Goal: Task Accomplishment & Management: Complete application form

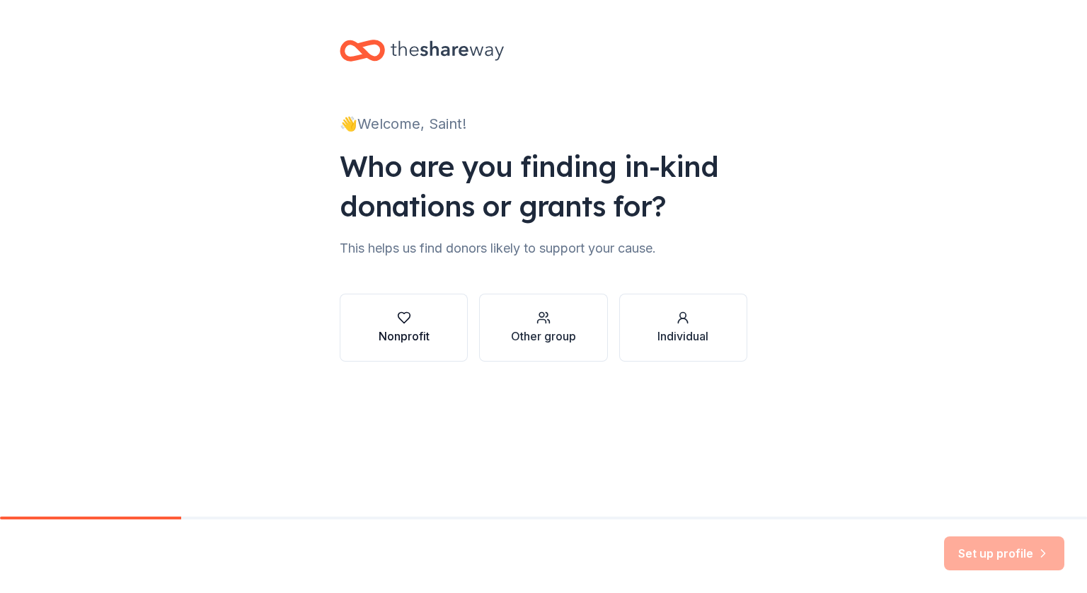
click at [370, 343] on button "Nonprofit" at bounding box center [404, 328] width 128 height 68
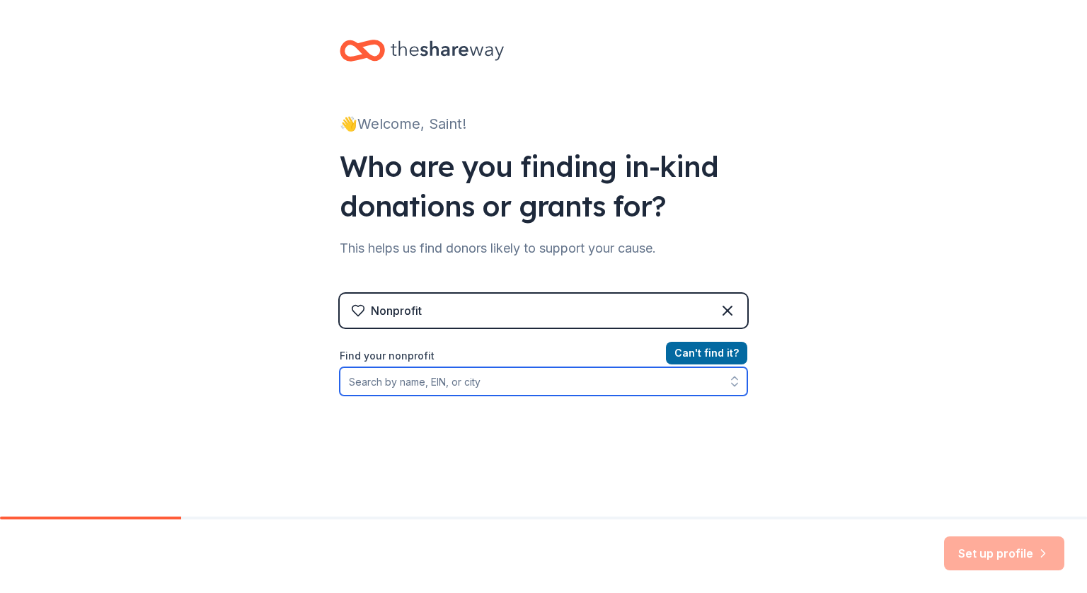
click at [509, 383] on input "Find your nonprofit" at bounding box center [544, 381] width 408 height 28
type input "st cassian"
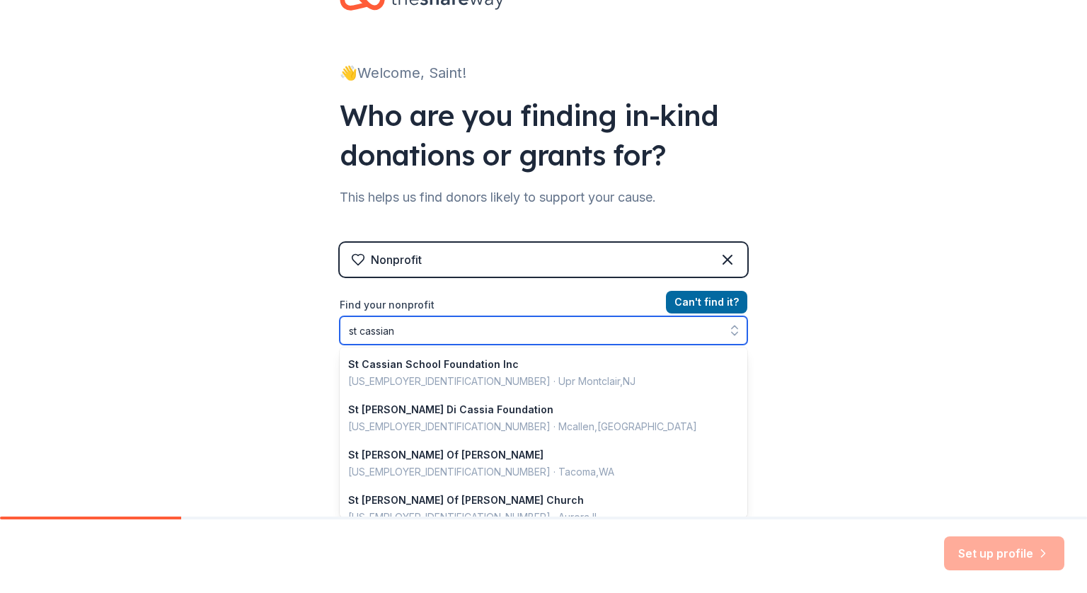
scroll to position [592, 0]
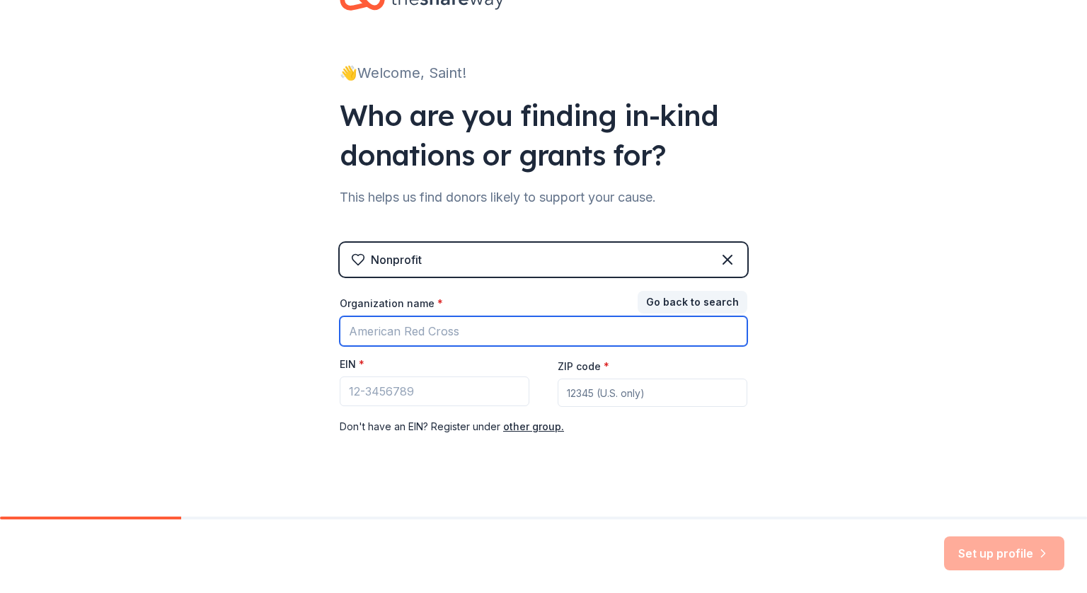
click at [601, 316] on input "Organization name *" at bounding box center [544, 331] width 408 height 30
type input "[GEOGRAPHIC_DATA]/Parish"
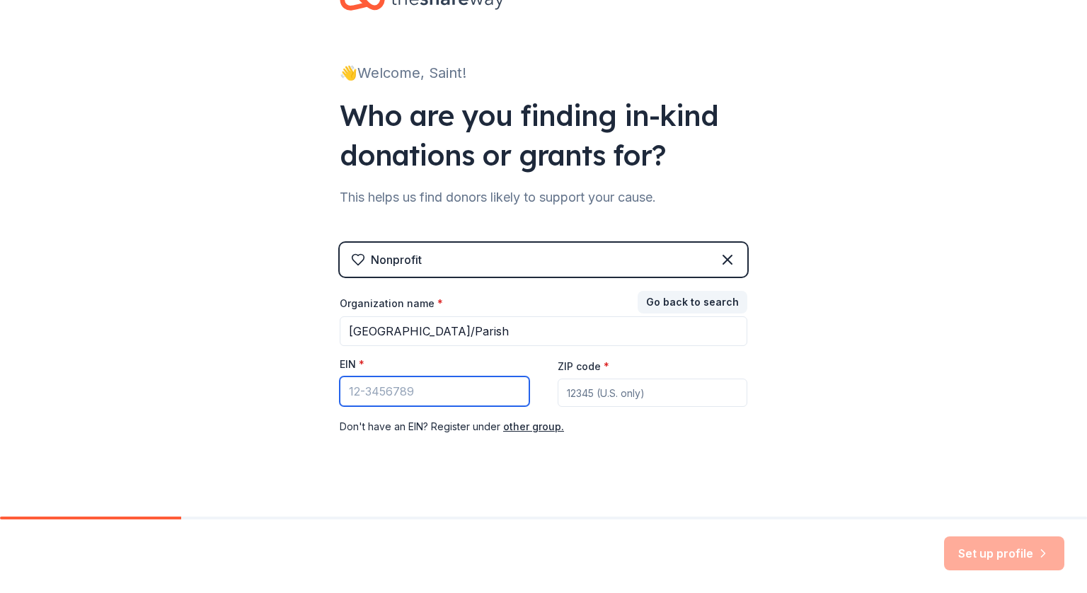
click at [427, 385] on input "EIN *" at bounding box center [435, 392] width 190 height 30
click at [354, 389] on input "[US_EMPLOYER_IDENTIFICATION_NUMBER]" at bounding box center [435, 392] width 190 height 30
click at [471, 403] on input "[US_EMPLOYER_IDENTIFICATION_NUMBER]" at bounding box center [435, 392] width 190 height 30
drag, startPoint x: 471, startPoint y: 403, endPoint x: 287, endPoint y: 389, distance: 185.2
click at [287, 389] on div "👋 Welcome, Saint! Who are you finding in-kind donations or grants for? This hel…" at bounding box center [543, 240] width 1087 height 582
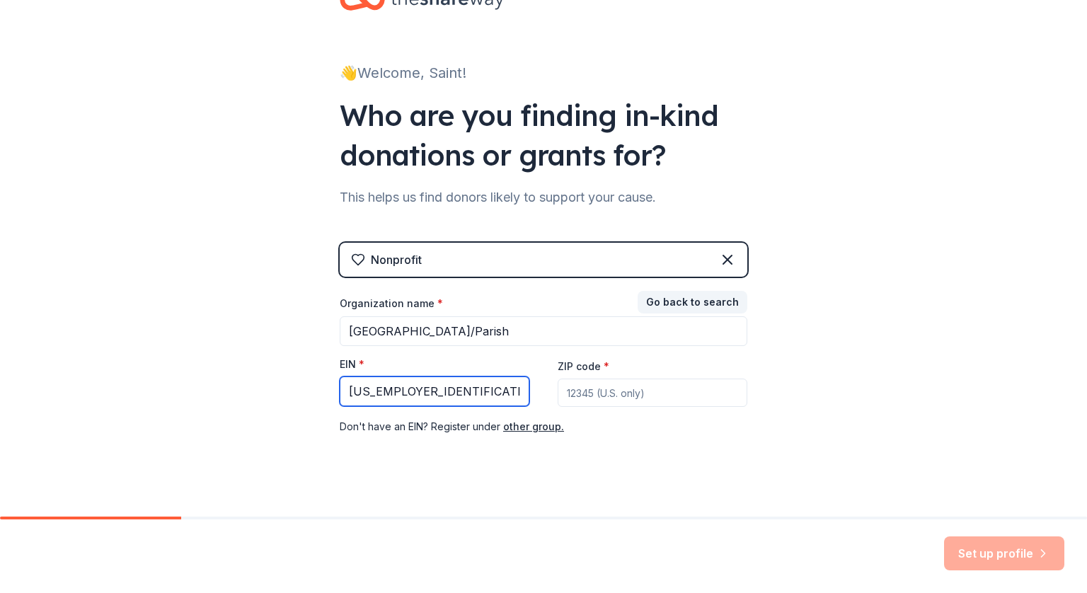
click at [364, 384] on input "[US_EMPLOYER_IDENTIFICATION_NUMBER]" at bounding box center [435, 392] width 190 height 30
click at [415, 394] on input "22-161365" at bounding box center [435, 392] width 190 height 30
type input "[US_EMPLOYER_IDENTIFICATION_NUMBER]"
click at [650, 391] on input "ZIP code *" at bounding box center [653, 393] width 190 height 28
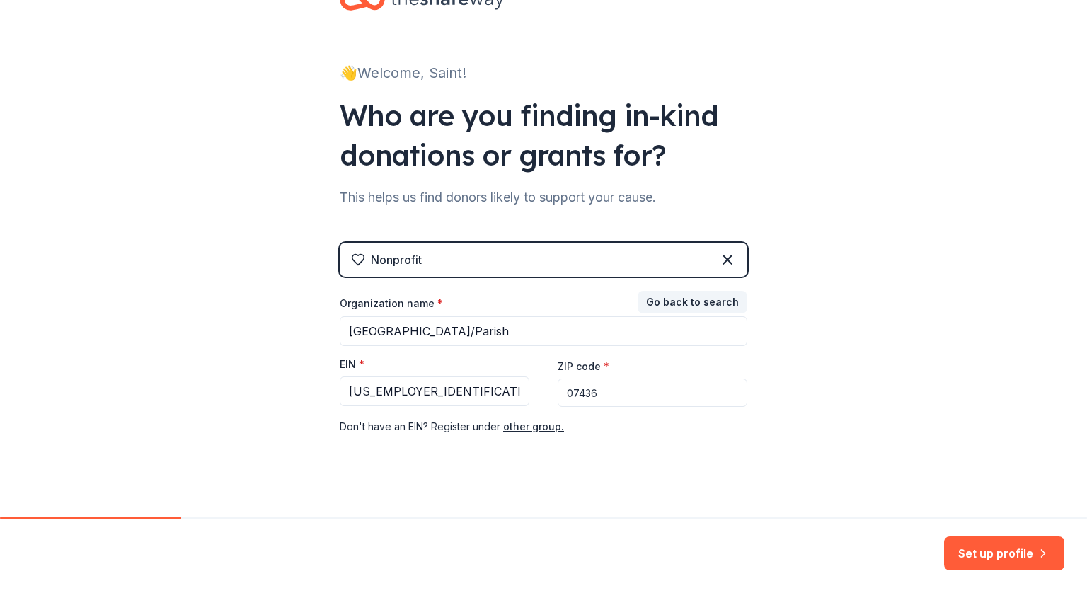
type input "07436"
click at [1012, 547] on button "Set up profile" at bounding box center [1004, 553] width 120 height 34
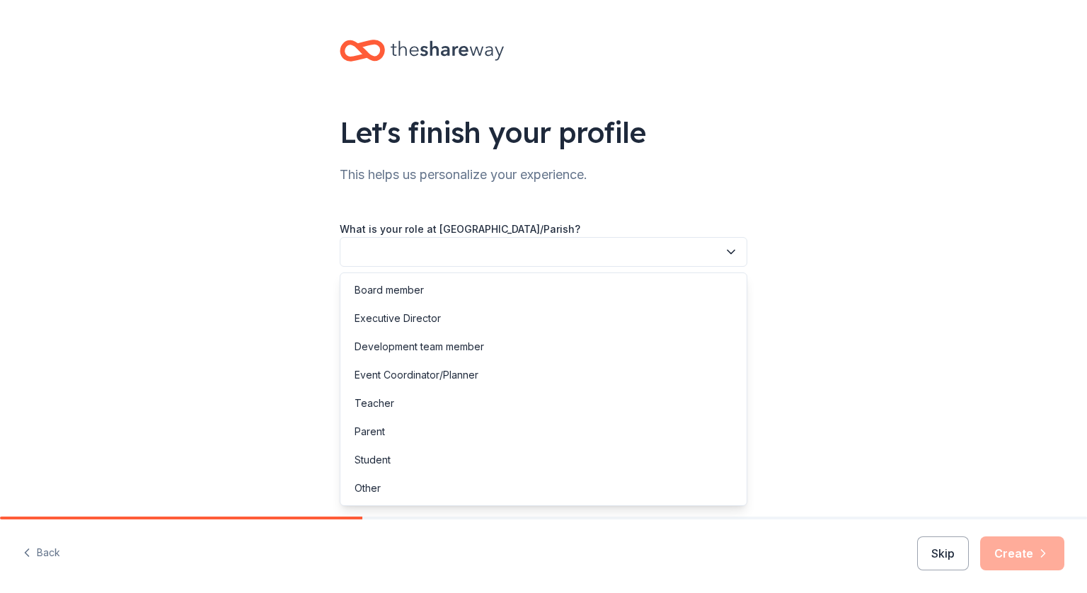
click at [580, 246] on button "button" at bounding box center [544, 252] width 408 height 30
click at [491, 428] on div "Parent" at bounding box center [543, 432] width 401 height 28
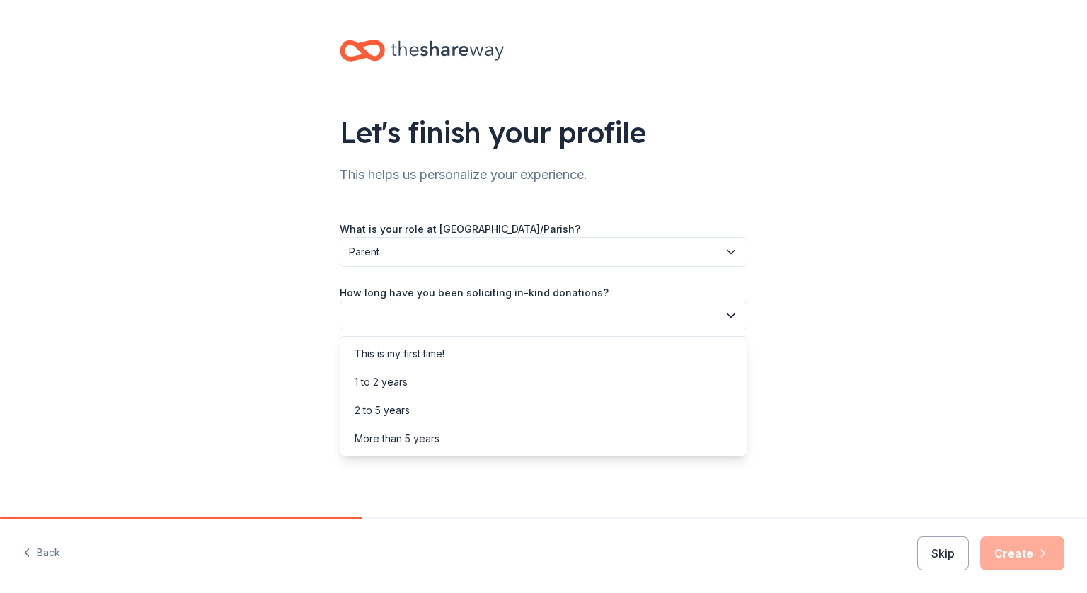
click at [576, 314] on button "button" at bounding box center [544, 316] width 408 height 30
click at [498, 376] on div "1 to 2 years" at bounding box center [543, 382] width 401 height 28
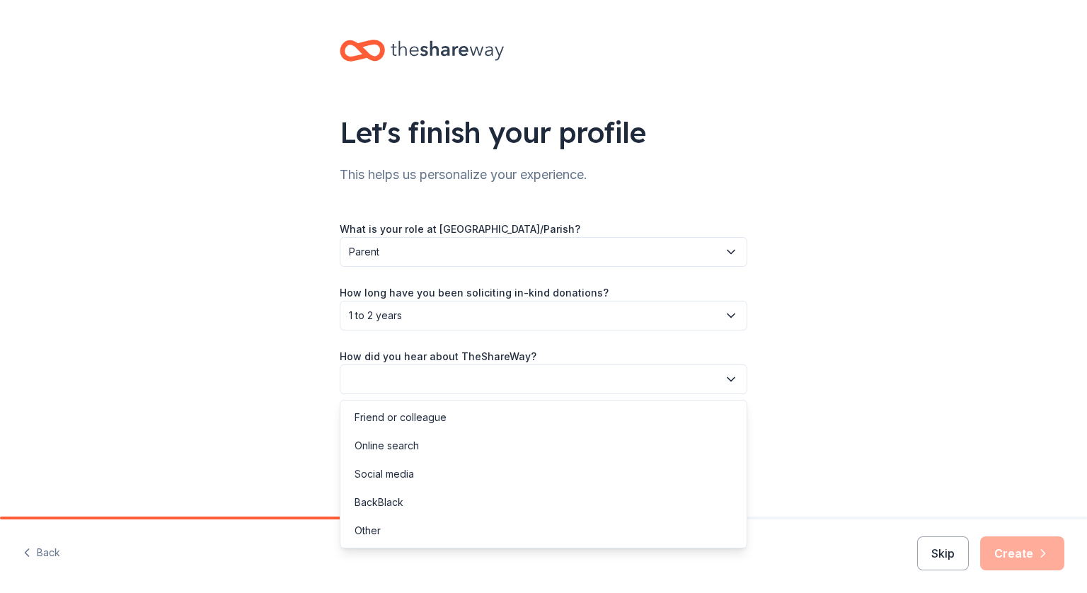
click at [498, 376] on button "button" at bounding box center [544, 379] width 408 height 30
click at [499, 314] on div "What is your role at [GEOGRAPHIC_DATA]/Parish? Parent How long have you been so…" at bounding box center [544, 307] width 408 height 174
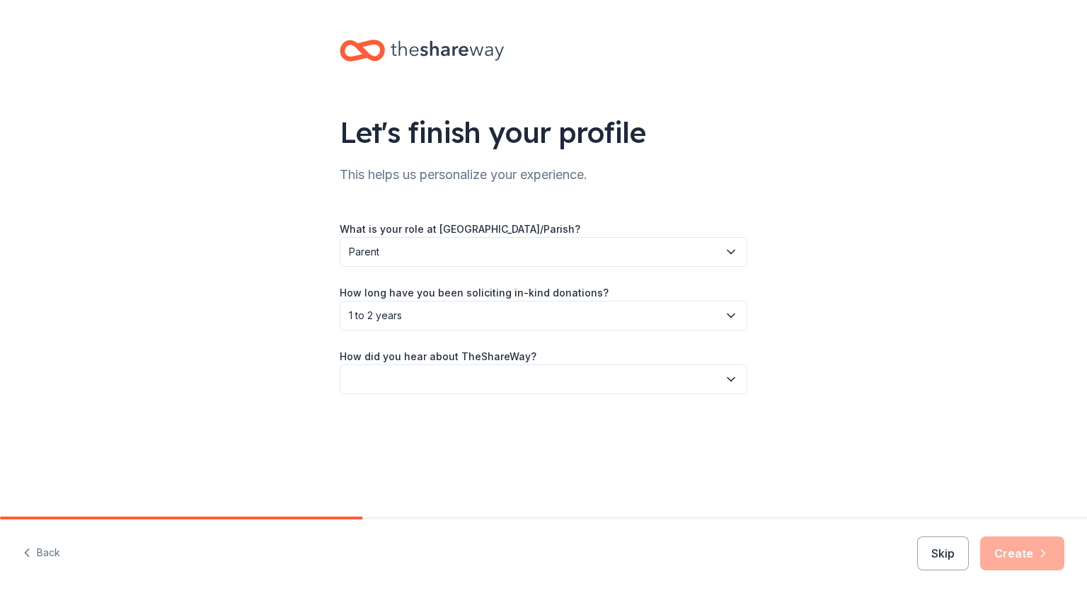
click at [499, 315] on span "1 to 2 years" at bounding box center [533, 315] width 369 height 17
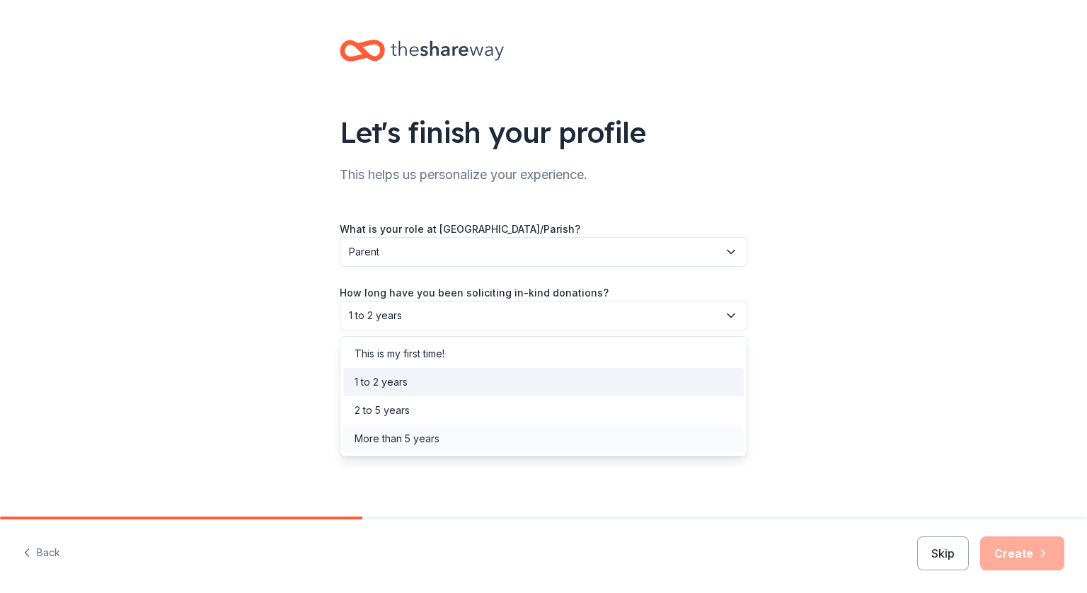
click at [427, 432] on div "More than 5 years" at bounding box center [397, 438] width 85 height 17
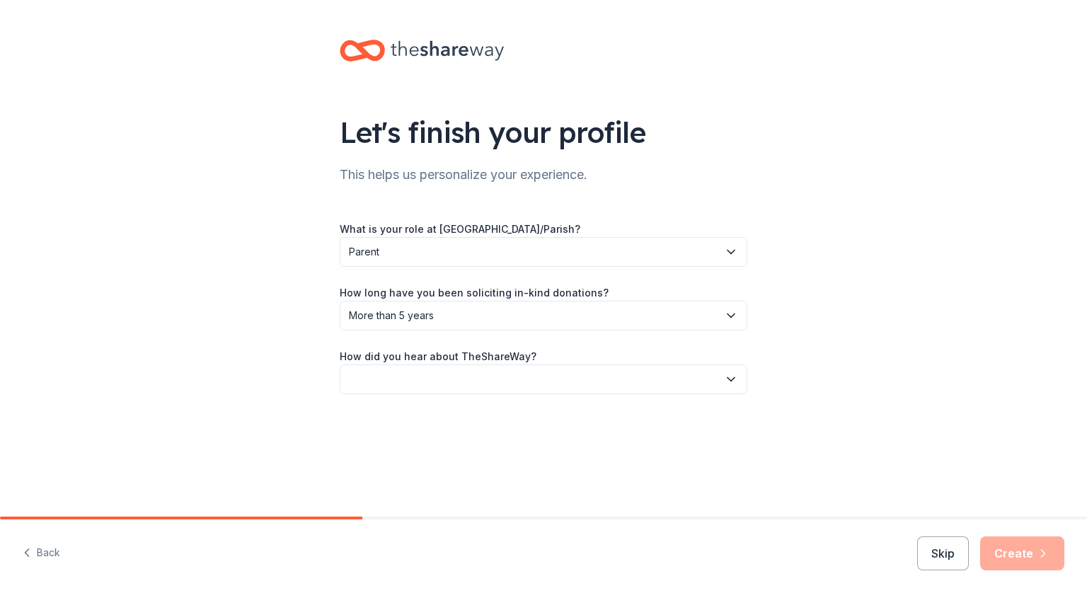
click at [448, 386] on button "button" at bounding box center [544, 379] width 408 height 30
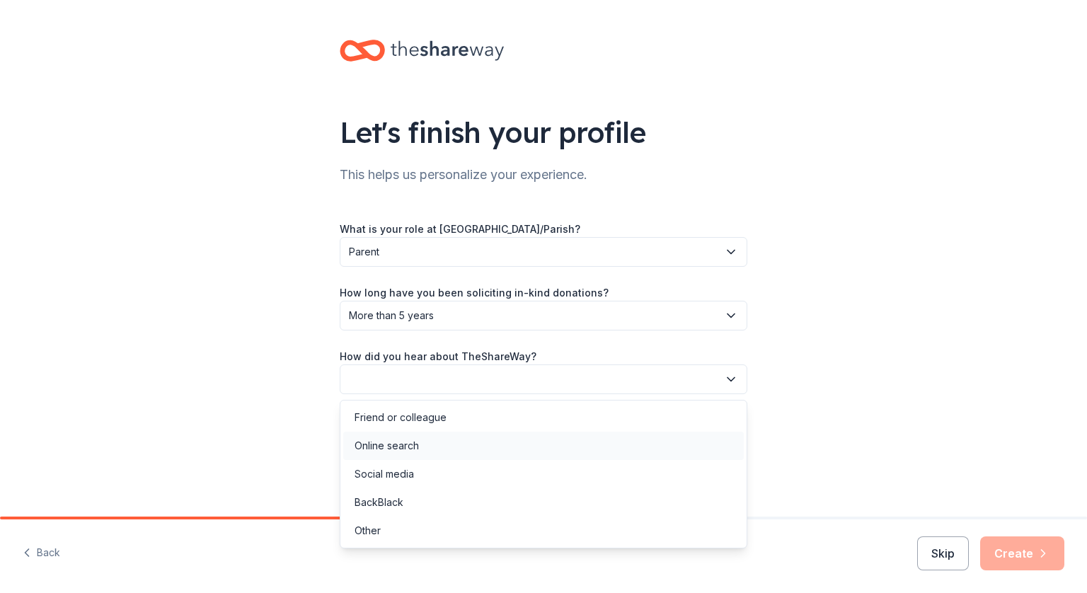
click at [394, 447] on div "Online search" at bounding box center [387, 445] width 64 height 17
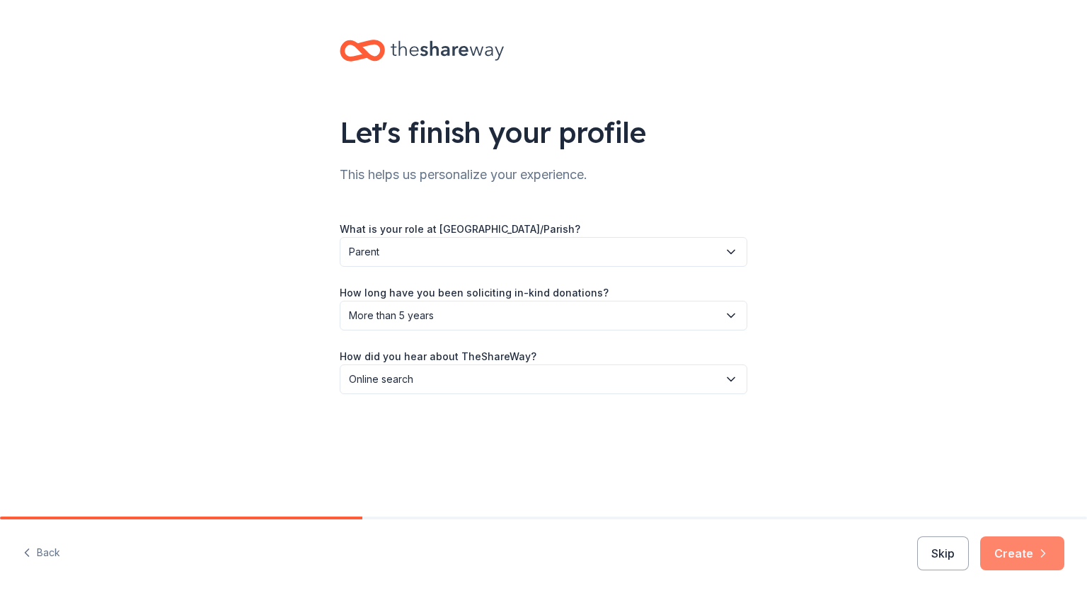
click at [1027, 559] on button "Create" at bounding box center [1022, 553] width 84 height 34
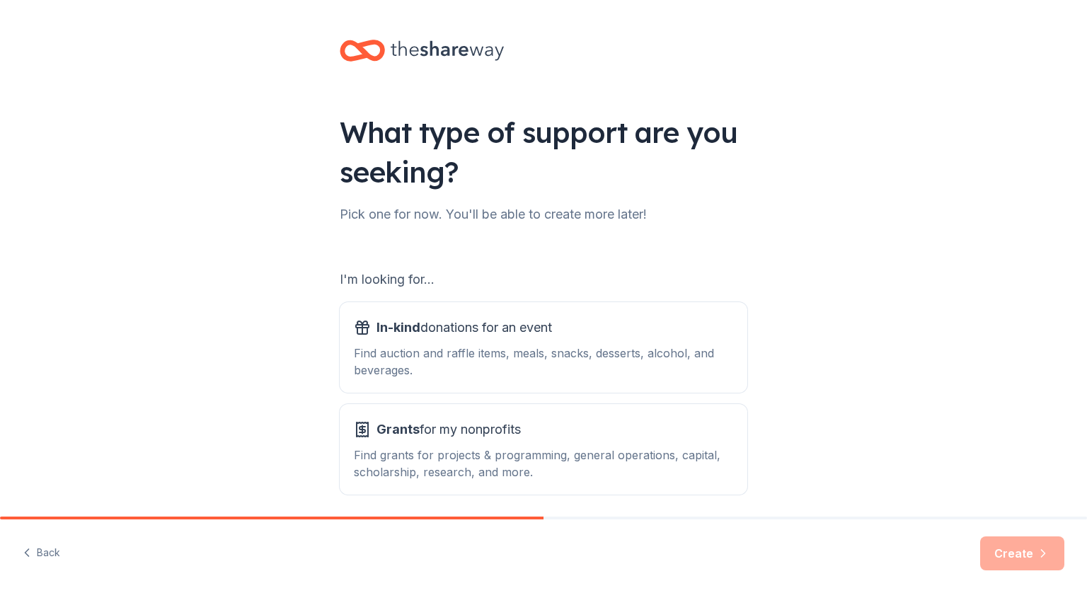
scroll to position [54, 0]
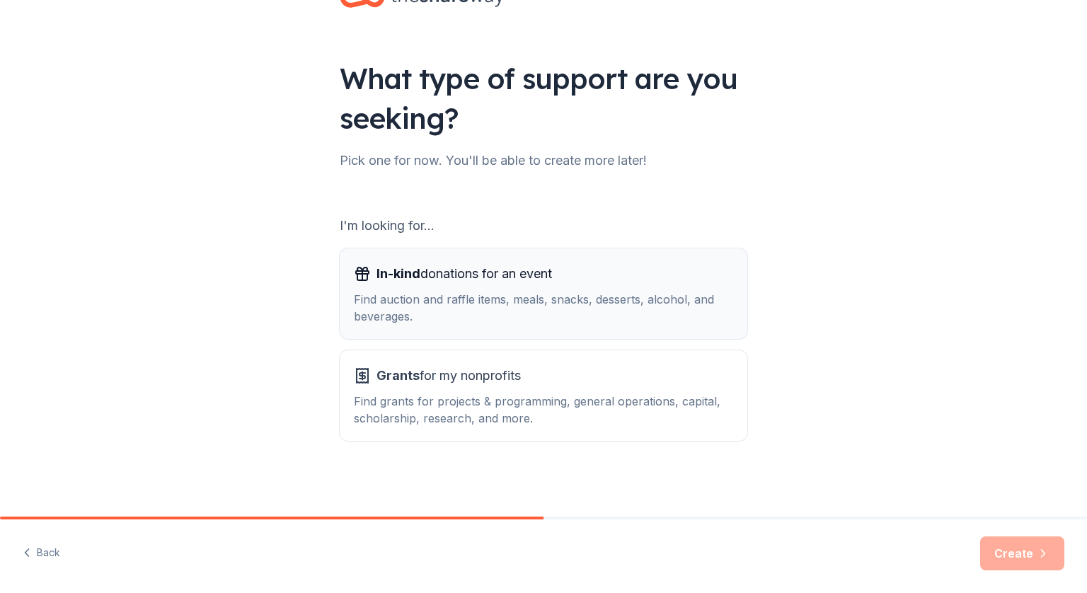
click at [586, 323] on div "Find auction and raffle items, meals, snacks, desserts, alcohol, and beverages." at bounding box center [543, 308] width 379 height 34
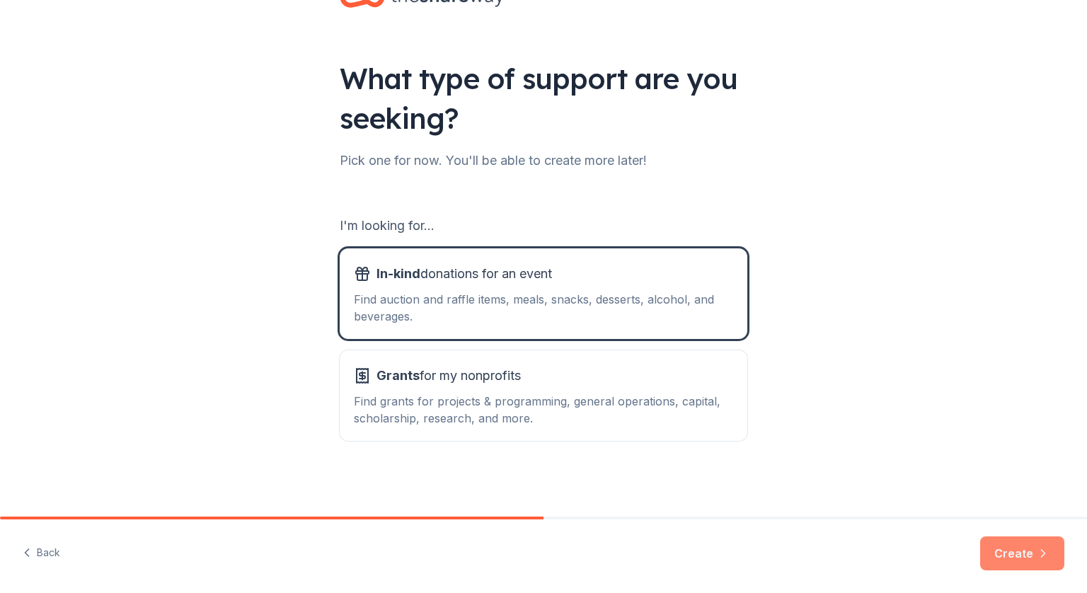
click at [1040, 556] on icon "button" at bounding box center [1043, 553] width 14 height 14
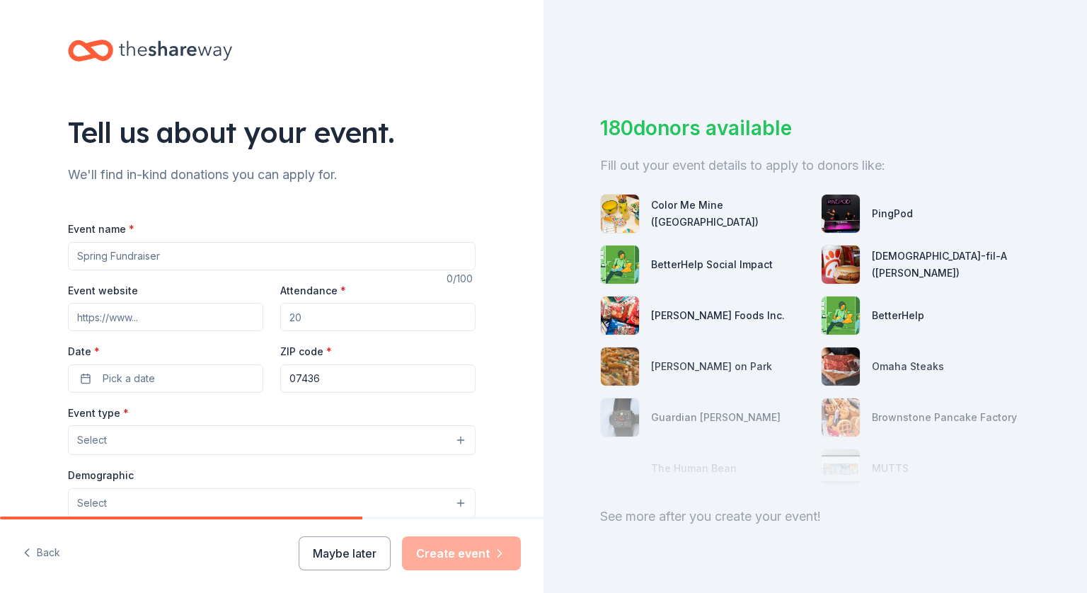
click at [153, 260] on input "Event name *" at bounding box center [272, 256] width 408 height 28
type input "Christmas Corners"
click at [137, 309] on input "Event website" at bounding box center [165, 317] width 195 height 28
type input "[DOMAIN_NAME]"
type input "300"
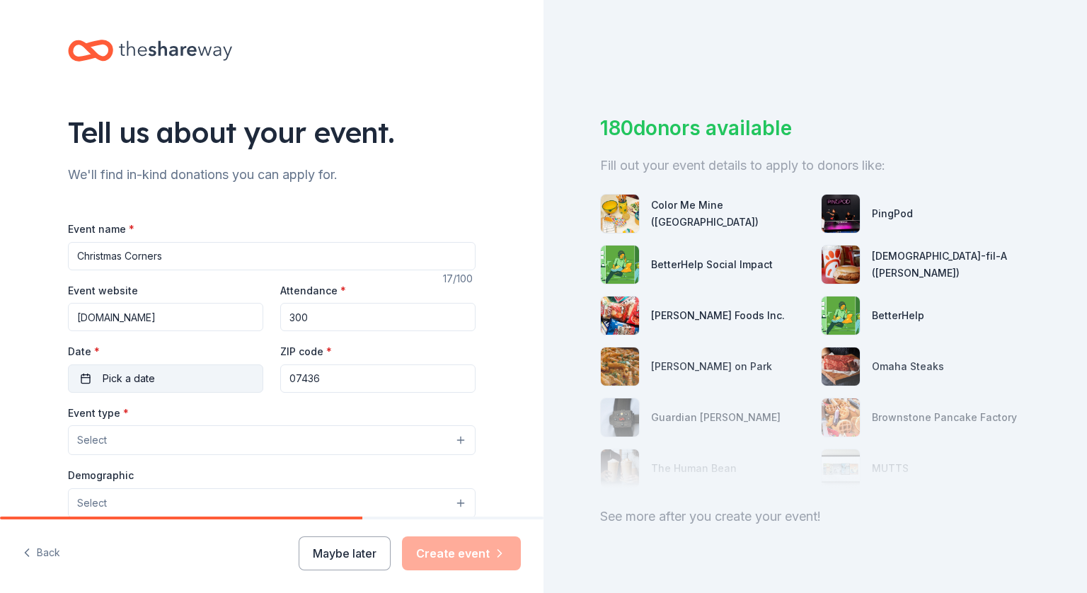
click at [110, 381] on span "Pick a date" at bounding box center [129, 378] width 52 height 17
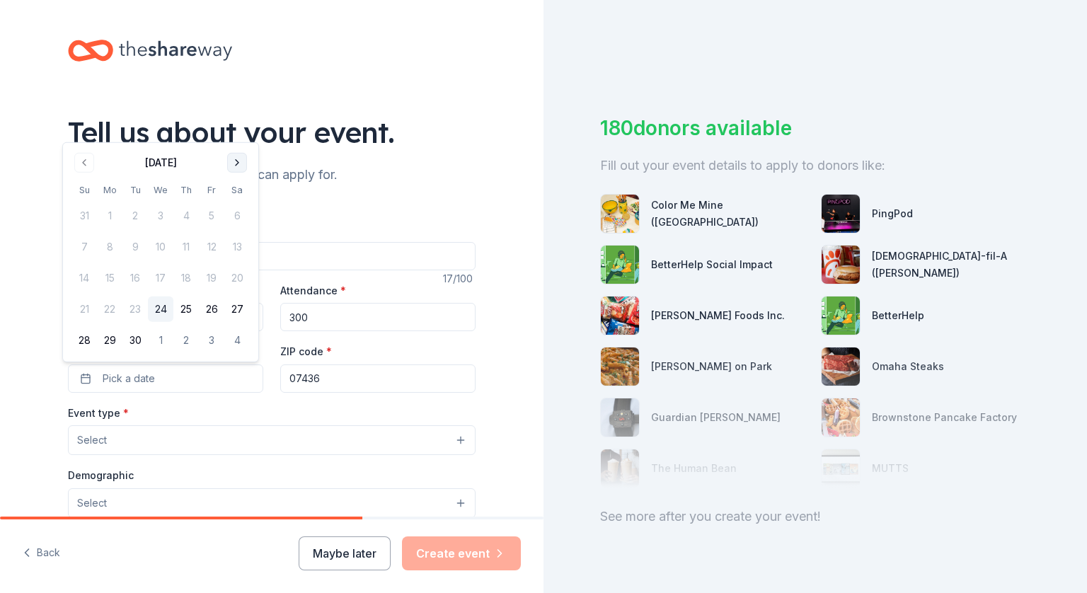
click at [239, 163] on button "Go to next month" at bounding box center [237, 163] width 20 height 20
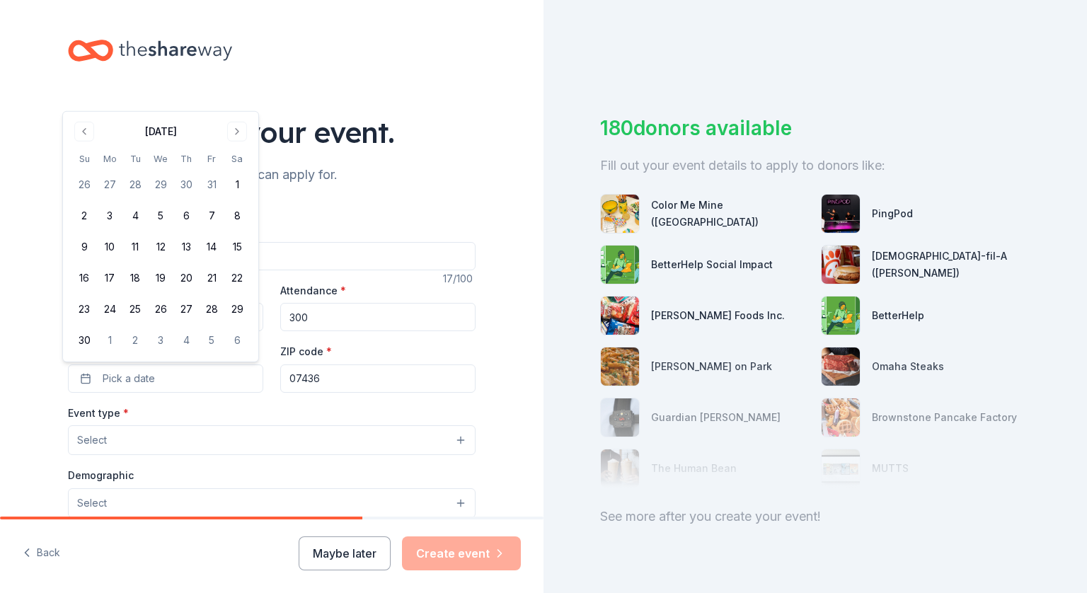
click at [241, 141] on button "Go to next month" at bounding box center [237, 132] width 20 height 20
click at [239, 214] on button "6" at bounding box center [236, 215] width 25 height 25
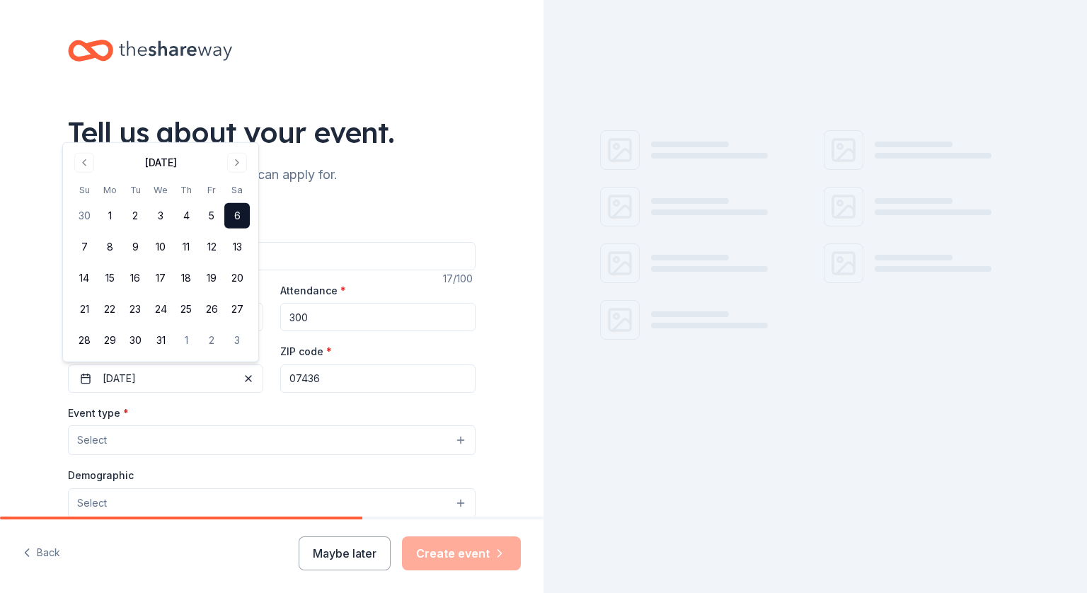
click at [328, 388] on input "07436" at bounding box center [377, 378] width 195 height 28
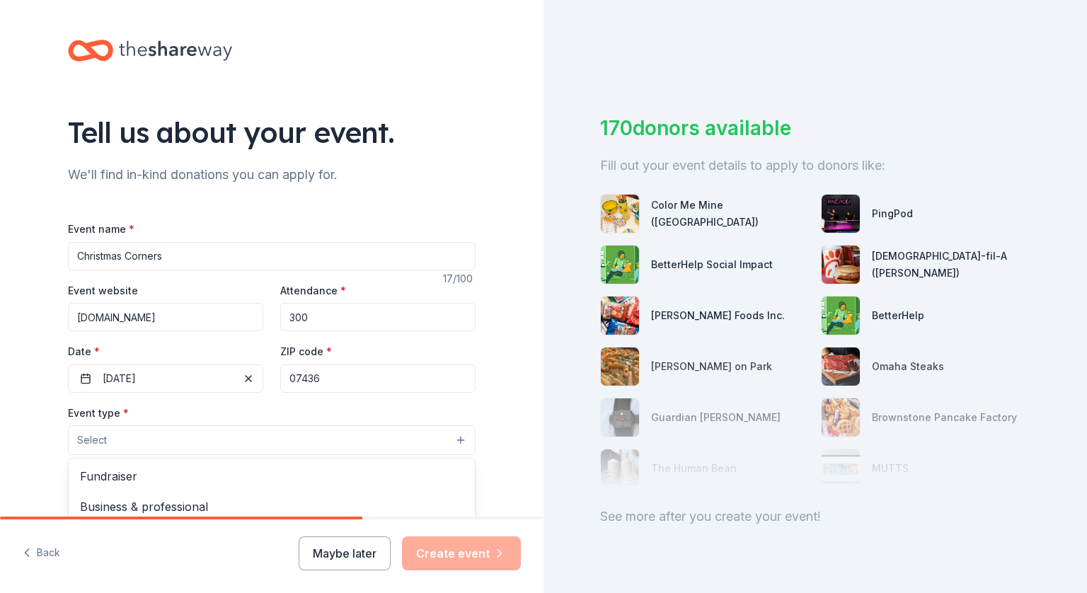
click at [170, 443] on button "Select" at bounding box center [272, 440] width 408 height 30
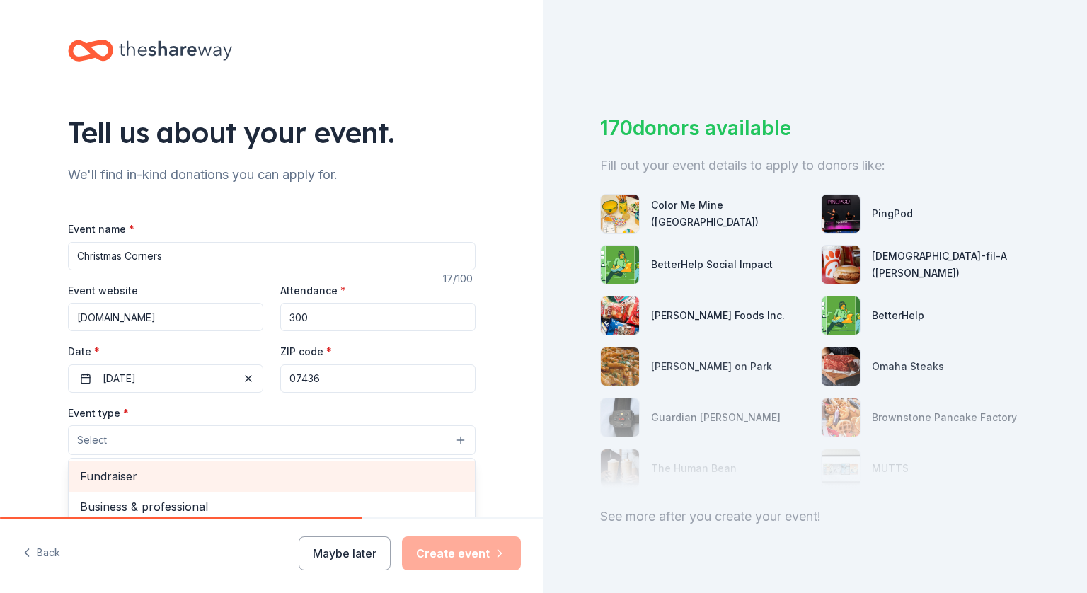
click at [148, 472] on span "Fundraiser" at bounding box center [272, 476] width 384 height 18
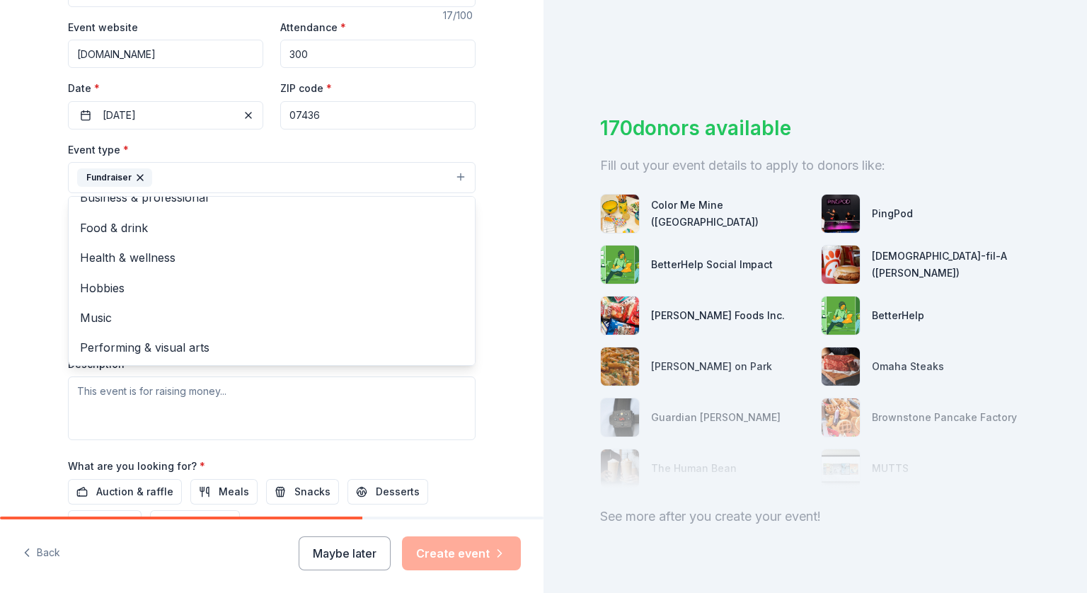
scroll to position [263, 0]
click at [36, 356] on div "Tell us about your event. We'll find in-kind donations you can apply for. Event…" at bounding box center [272, 208] width 544 height 943
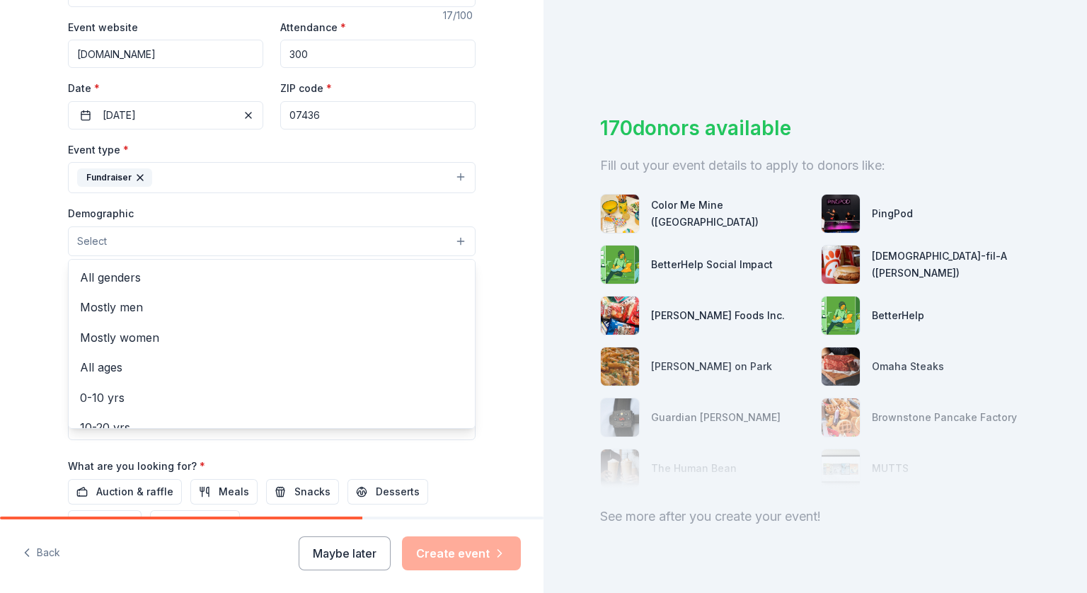
click at [238, 229] on button "Select" at bounding box center [272, 241] width 408 height 30
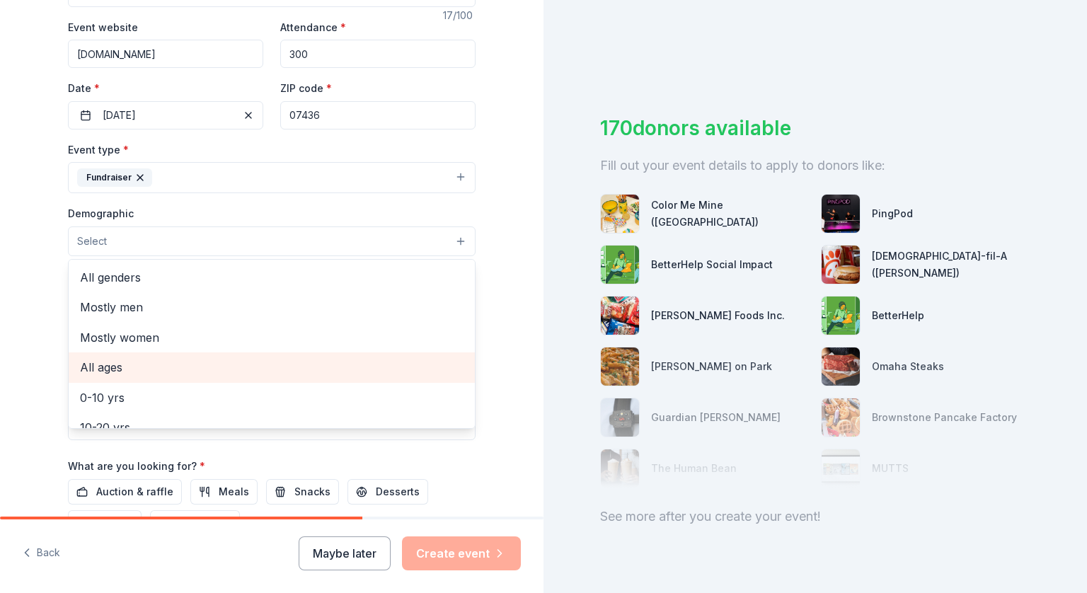
click at [110, 369] on span "All ages" at bounding box center [272, 367] width 384 height 18
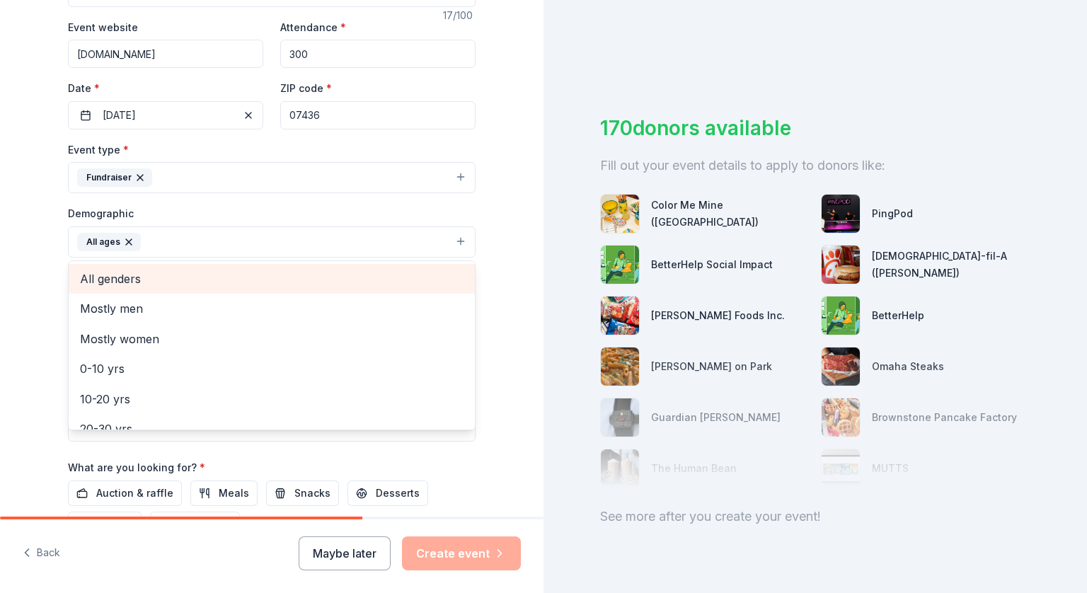
click at [93, 282] on span "All genders" at bounding box center [272, 279] width 384 height 18
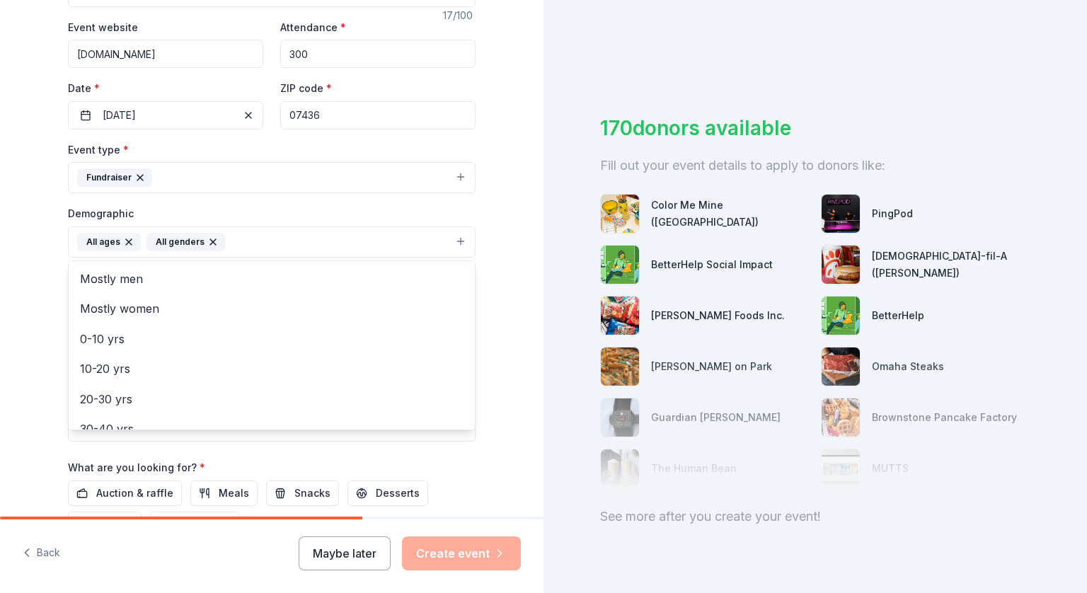
click at [28, 282] on div "Tell us about your event. We'll find in-kind donations you can apply for. Event…" at bounding box center [272, 209] width 544 height 945
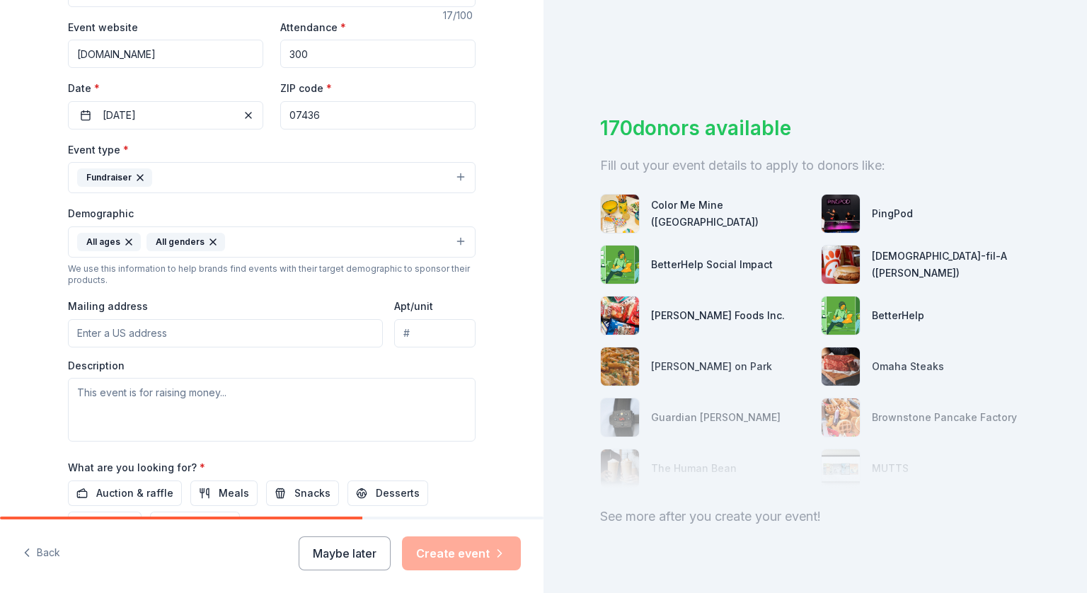
click at [193, 335] on input "Mailing address" at bounding box center [225, 333] width 315 height 28
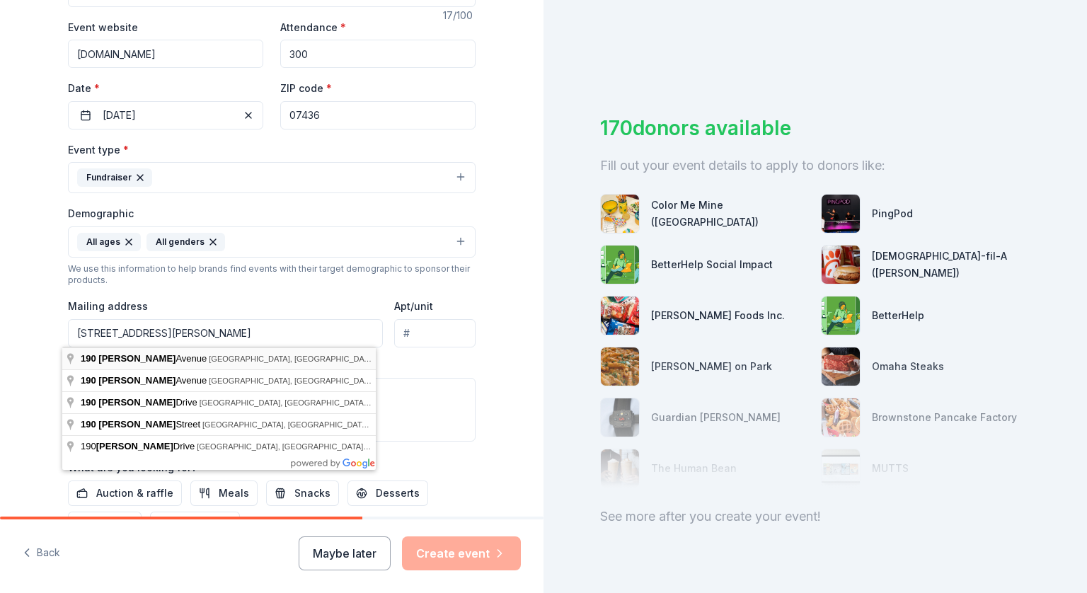
type input "[STREET_ADDRESS][PERSON_NAME]"
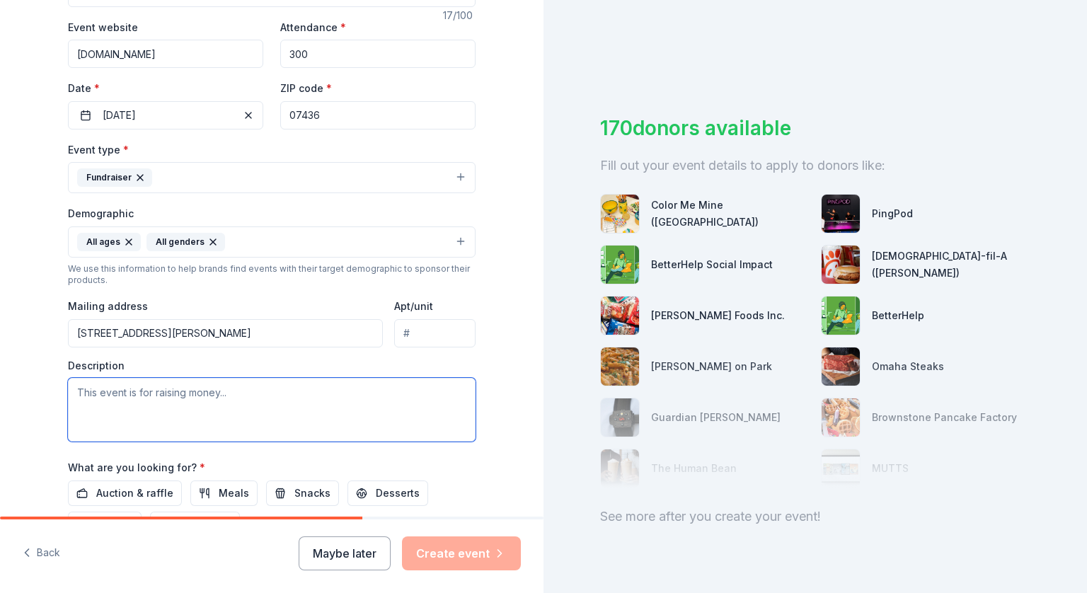
click at [185, 396] on textarea at bounding box center [272, 410] width 408 height 64
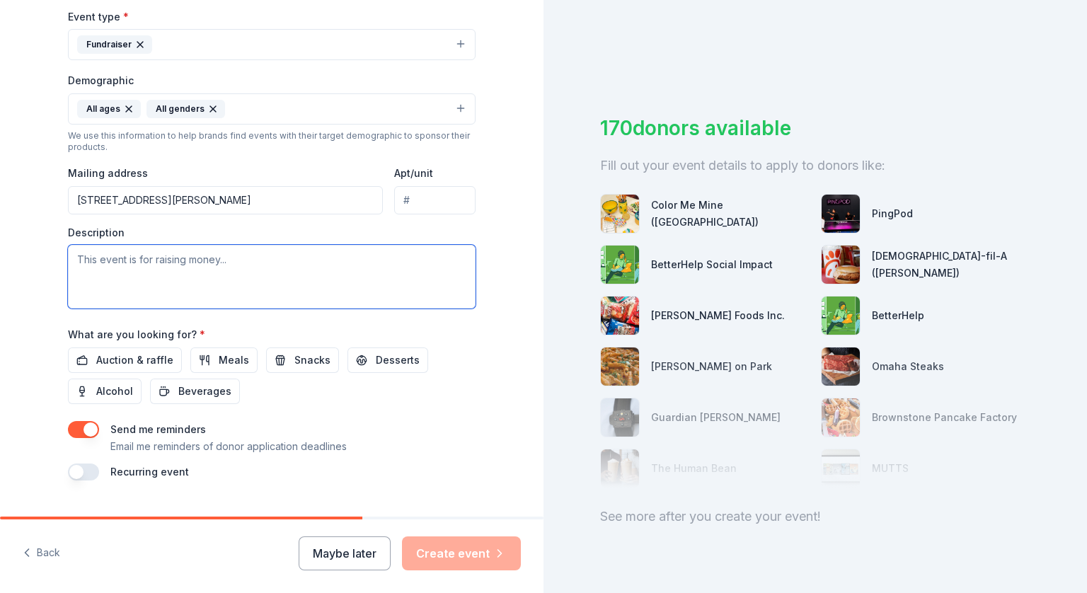
scroll to position [405, 0]
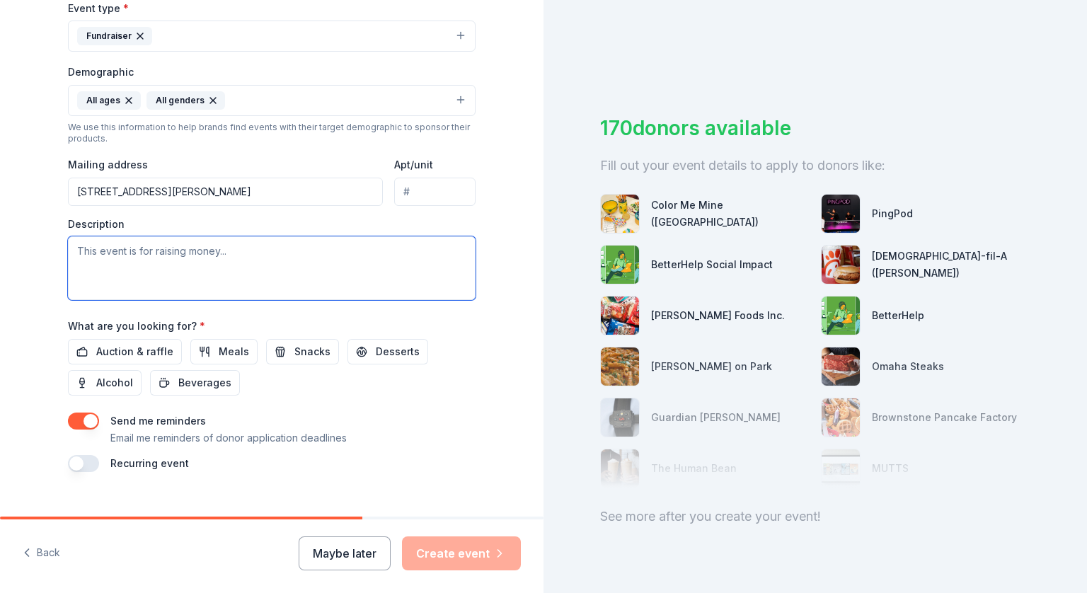
type textarea "a"
type textarea "t"
type textarea "Tricky Tray & Silent Auction"
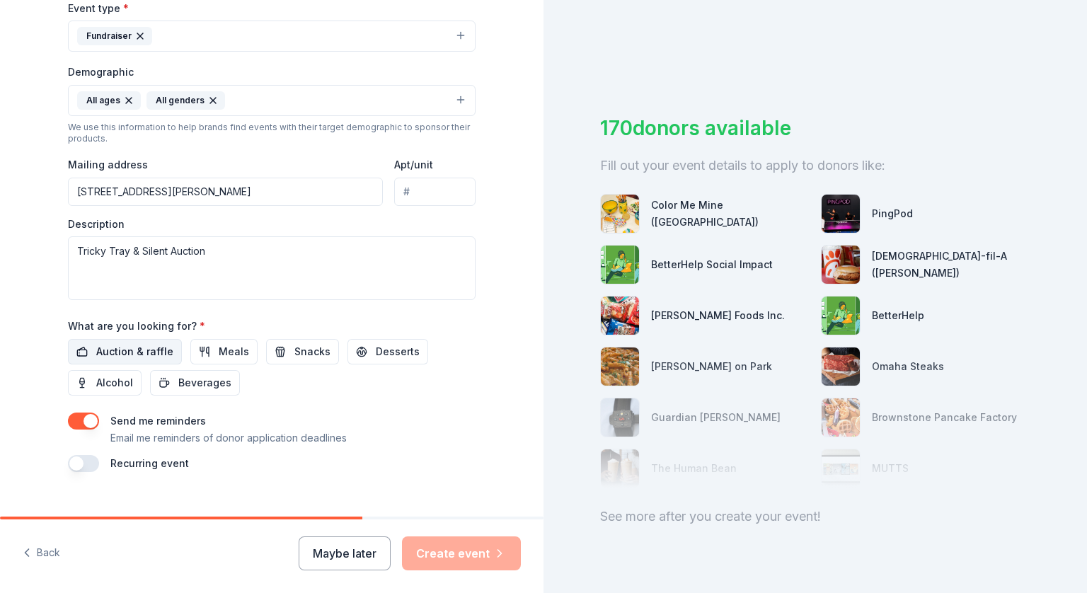
click at [134, 341] on button "Auction & raffle" at bounding box center [125, 351] width 114 height 25
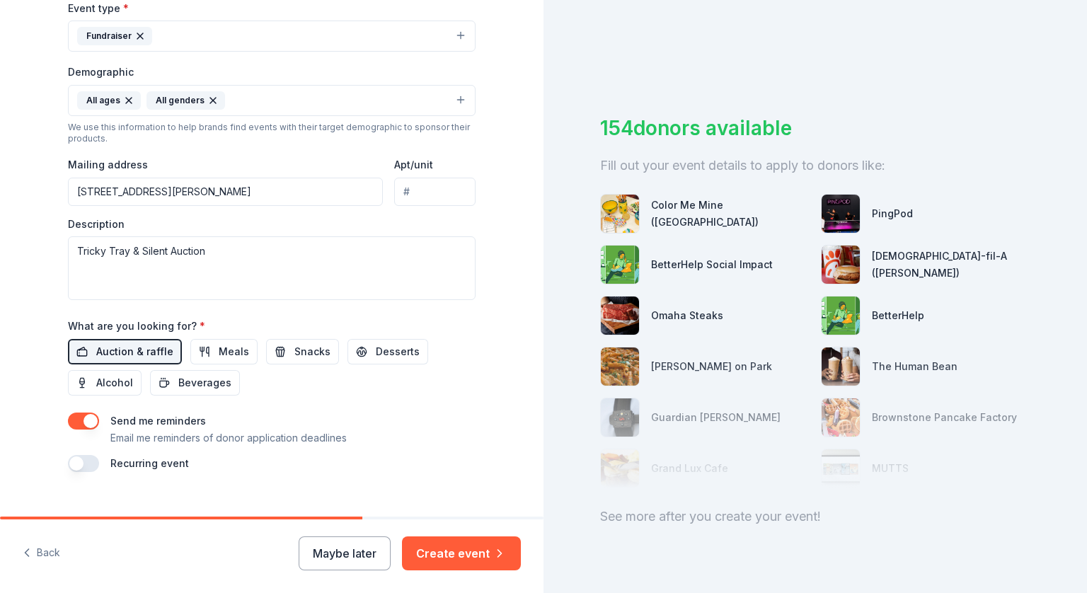
scroll to position [427, 0]
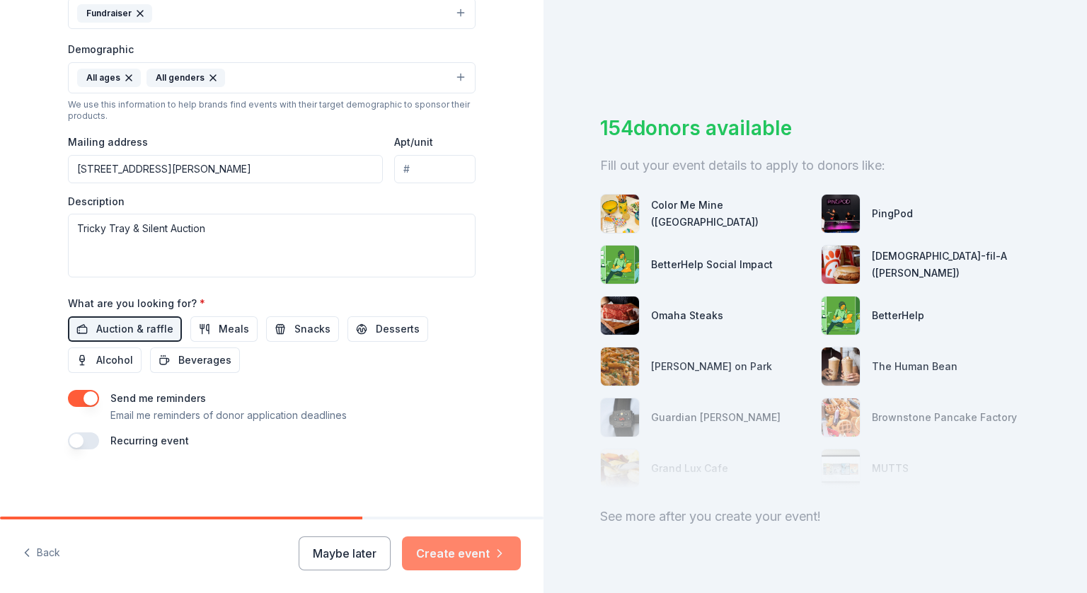
click at [452, 554] on button "Create event" at bounding box center [461, 553] width 119 height 34
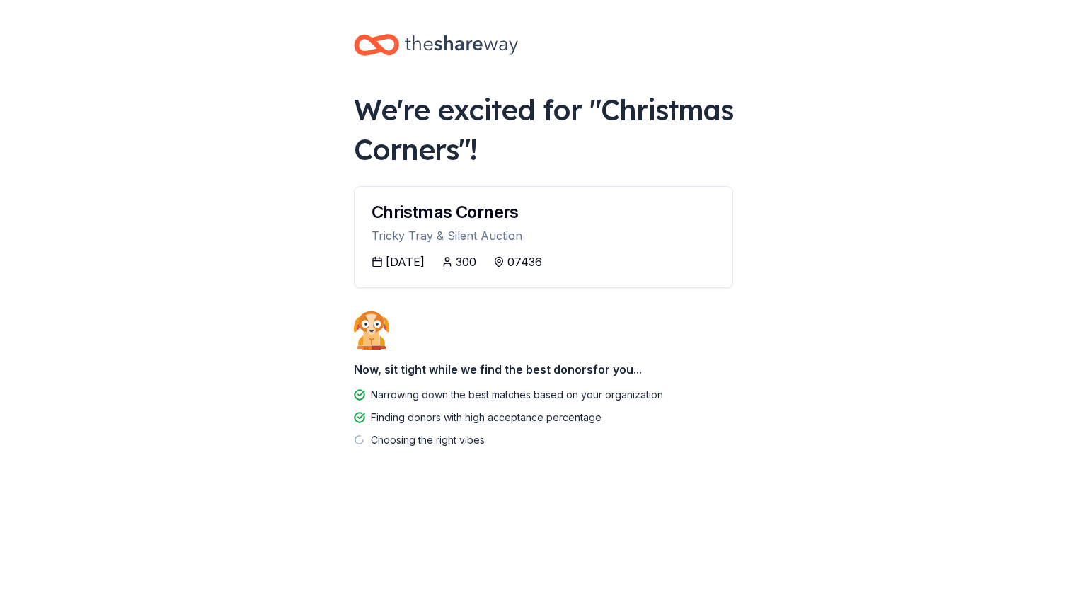
click at [425, 261] on div "[DATE]" at bounding box center [405, 261] width 39 height 17
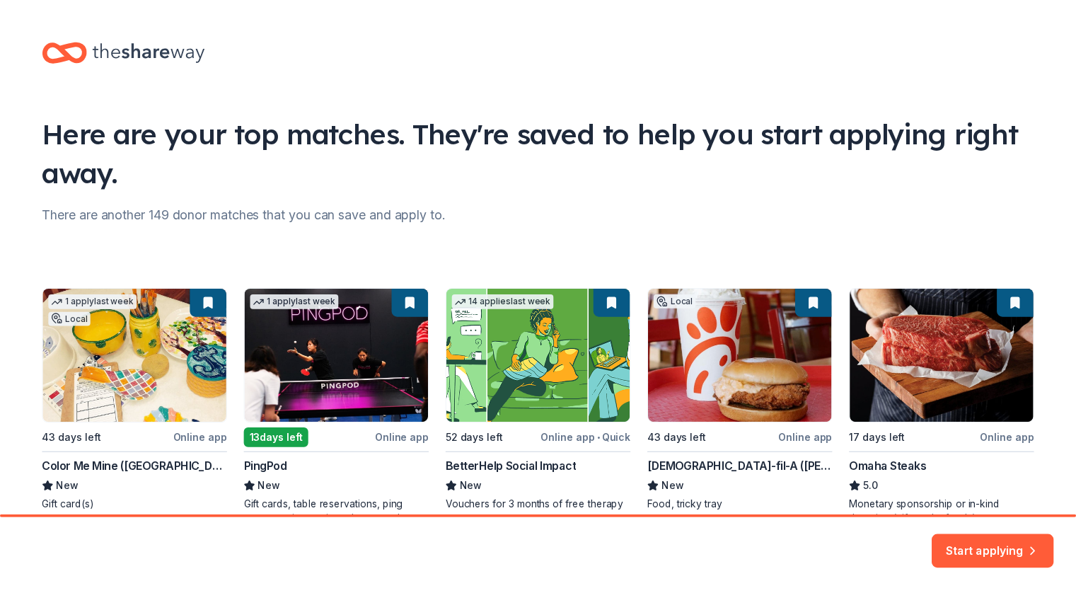
scroll to position [78, 0]
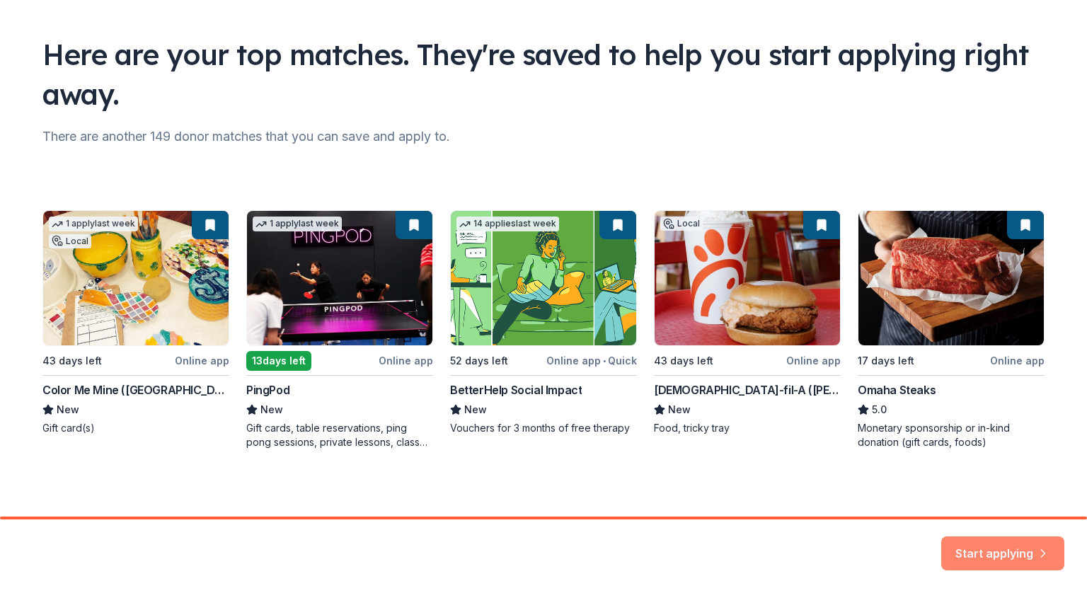
click at [971, 541] on button "Start applying" at bounding box center [1002, 545] width 123 height 34
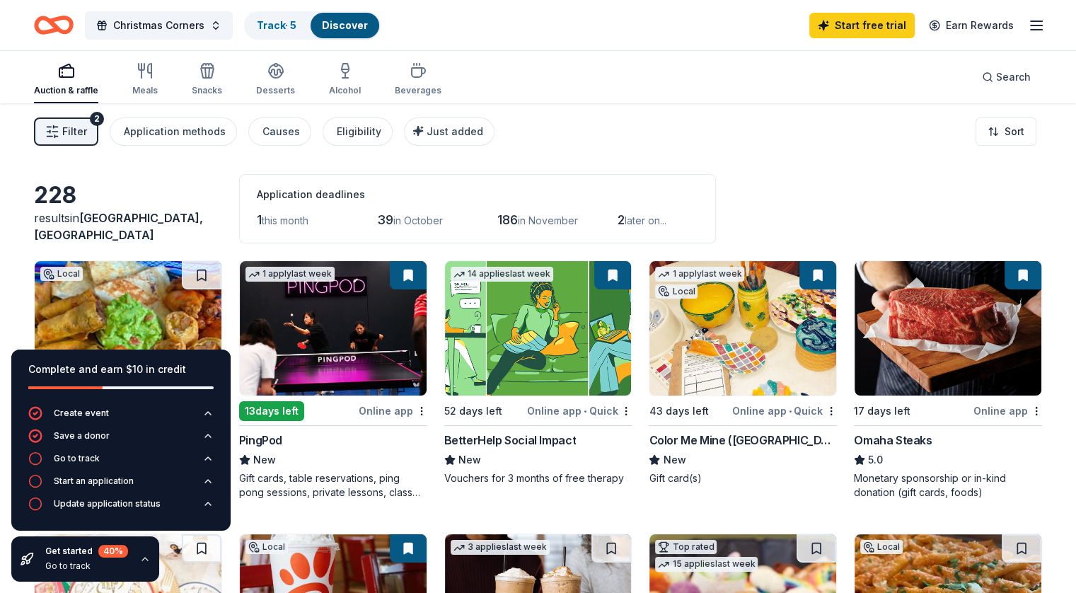
click at [1031, 21] on line "button" at bounding box center [1036, 21] width 11 height 0
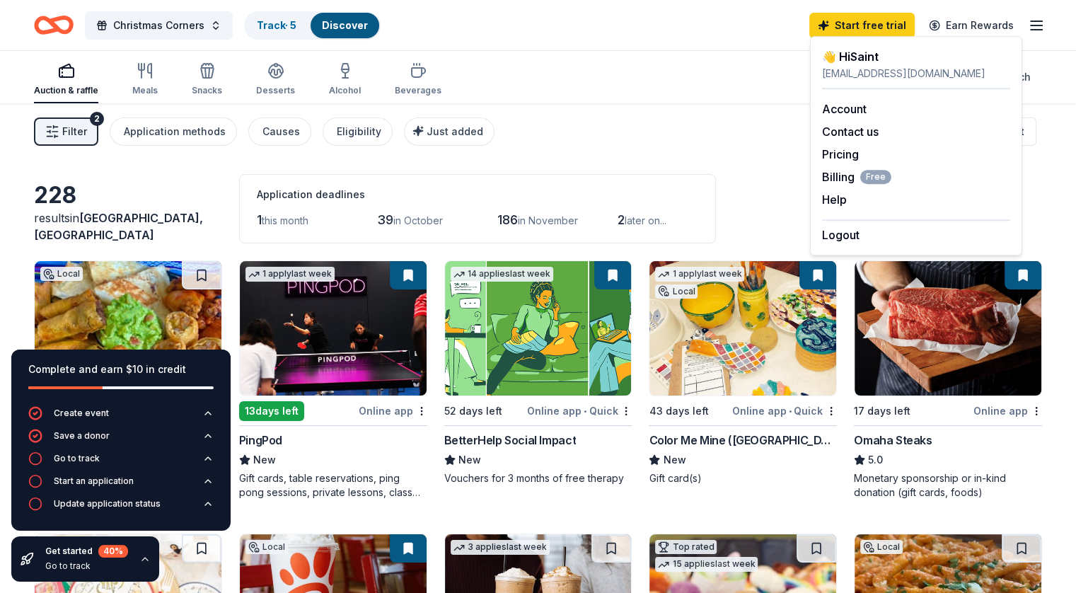
click at [893, 73] on div "[EMAIL_ADDRESS][DOMAIN_NAME]" at bounding box center [916, 73] width 188 height 17
click at [859, 59] on div "👋 Hi Saint" at bounding box center [916, 56] width 188 height 17
click at [880, 53] on div "👋 Hi Saint" at bounding box center [916, 56] width 188 height 17
click at [844, 106] on link "Account" at bounding box center [844, 109] width 45 height 14
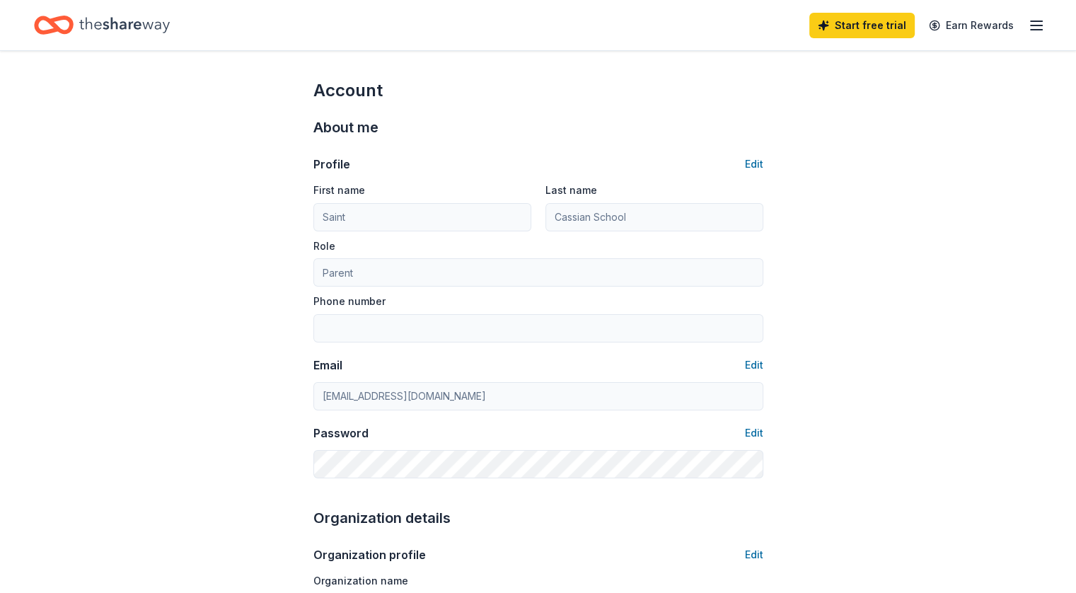
click at [759, 161] on button "Edit" at bounding box center [754, 164] width 18 height 17
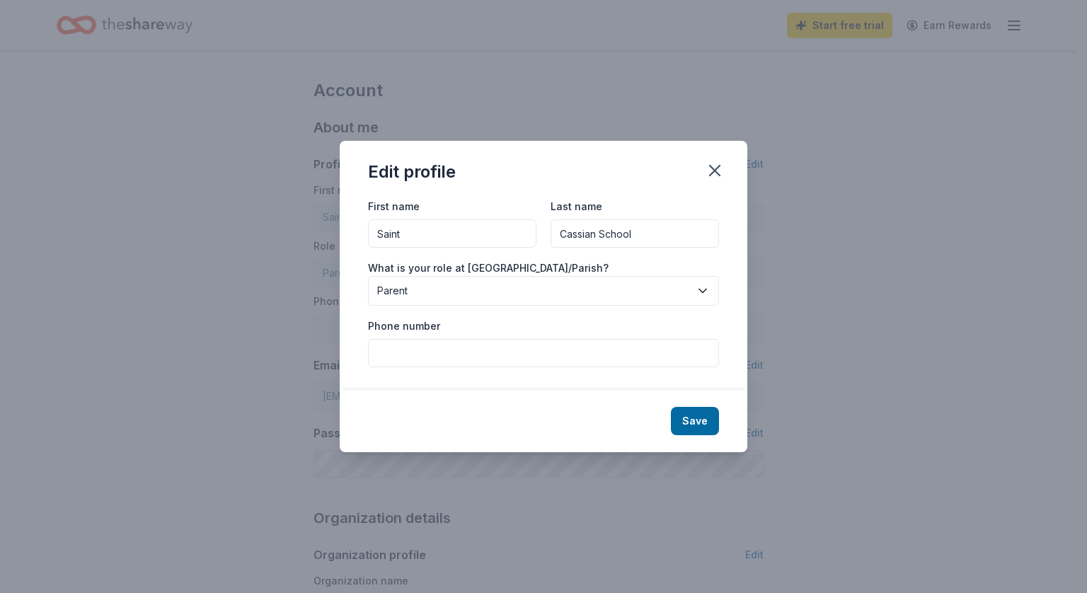
click at [428, 241] on input "Saint" at bounding box center [452, 233] width 168 height 28
click at [428, 241] on input "S" at bounding box center [452, 233] width 168 height 28
type input "SCS"
click at [634, 233] on input "Cassian School" at bounding box center [635, 233] width 168 height 28
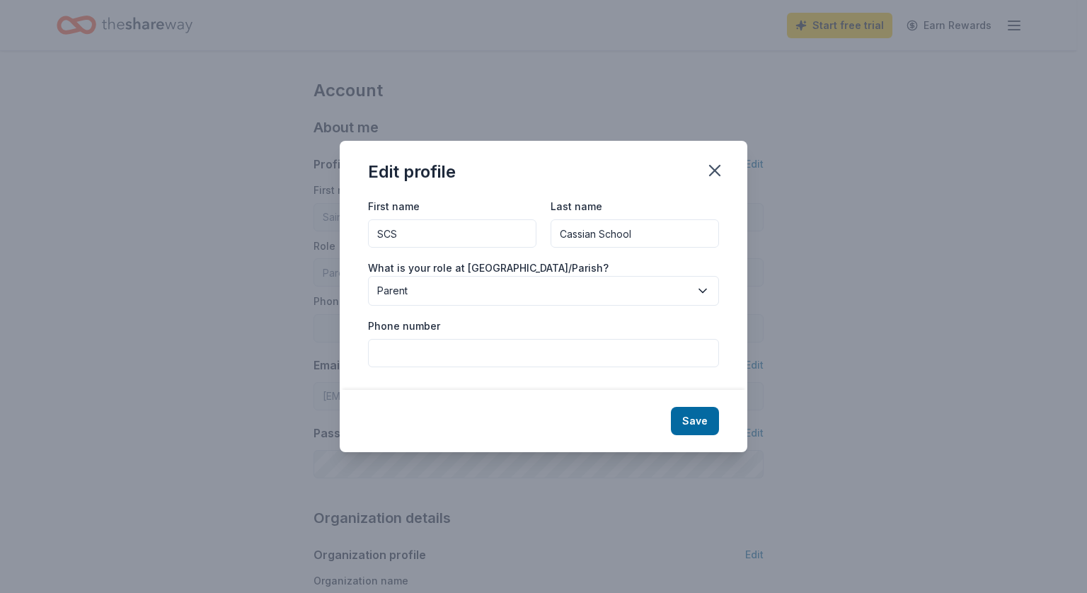
click at [634, 233] on input "Cassian School" at bounding box center [635, 233] width 168 height 28
type input "[GEOGRAPHIC_DATA]"
click at [704, 427] on button "Save" at bounding box center [695, 421] width 48 height 28
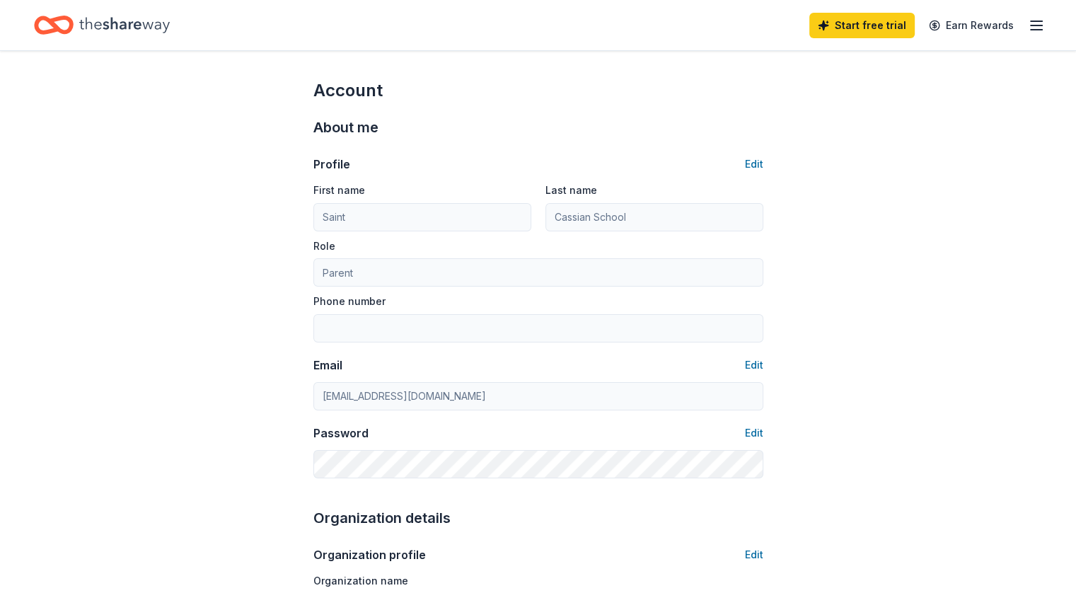
type input "SCS"
type input "[GEOGRAPHIC_DATA]"
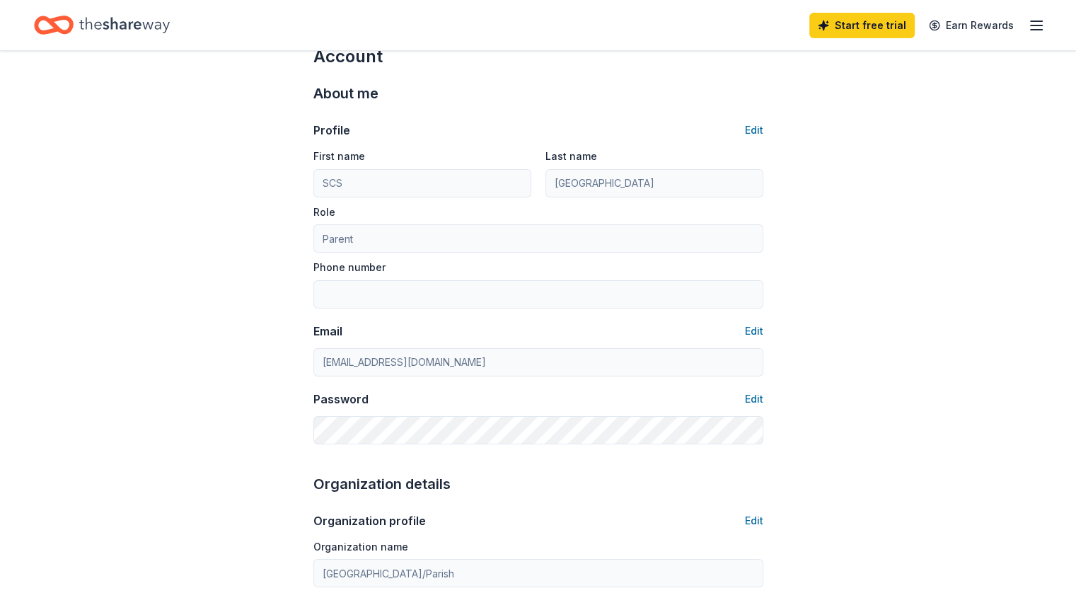
scroll to position [35, 0]
drag, startPoint x: 704, startPoint y: 427, endPoint x: 427, endPoint y: 382, distance: 281.0
click at [427, 382] on div "Profile Edit First name SCS Last name St Cassian School Role Parent Phone numbe…" at bounding box center [539, 273] width 450 height 340
click at [752, 398] on button "Edit" at bounding box center [754, 397] width 18 height 17
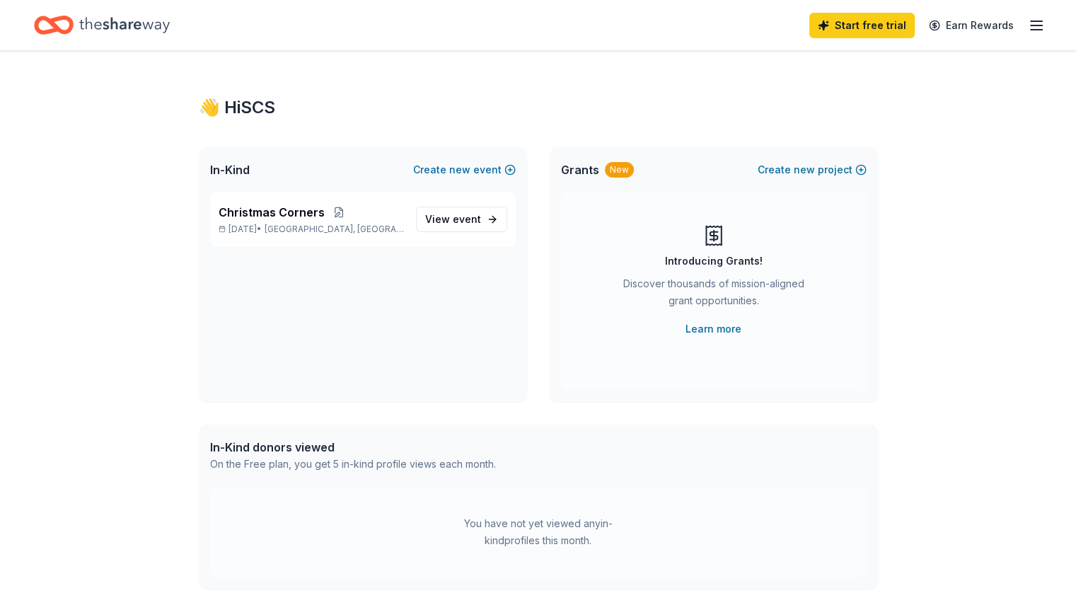
click at [984, 104] on div "👋 Hi SCS In-Kind Create new event Christmas Corners [DATE] • [GEOGRAPHIC_DATA],…" at bounding box center [538, 450] width 1076 height 798
